Goal: Information Seeking & Learning: Learn about a topic

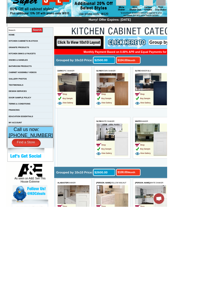
scroll to position [99, 0]
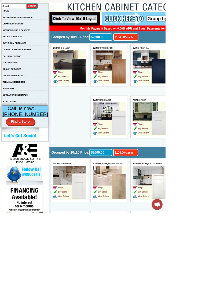
click at [220, 259] on span "View Gallery" at bounding box center [223, 257] width 21 height 3
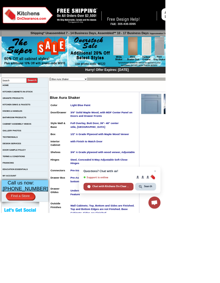
click at [196, 149] on img at bounding box center [201, 138] width 27 height 27
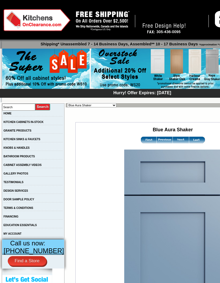
scroll to position [63, 93]
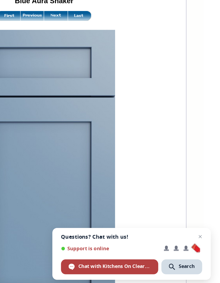
click at [100, 73] on img at bounding box center [108, 76] width 16 height 7
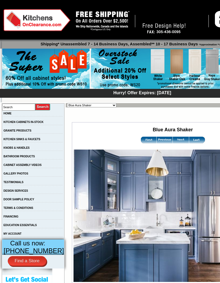
scroll to position [11, 0]
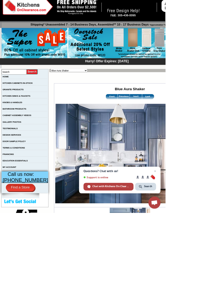
click at [175, 132] on img at bounding box center [181, 129] width 16 height 7
click at [176, 132] on img at bounding box center [181, 129] width 16 height 7
click at [194, 132] on img at bounding box center [197, 129] width 16 height 7
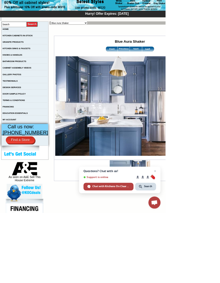
scroll to position [170, 0]
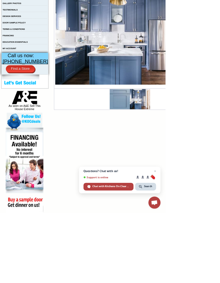
click at [220, 283] on td "Alabaster Shaker Altmann Yellow Walnut Ashton White Shaker Baycreek Gray Bellmo…" at bounding box center [173, 140] width 215 height 414
